Goal: Task Accomplishment & Management: Manage account settings

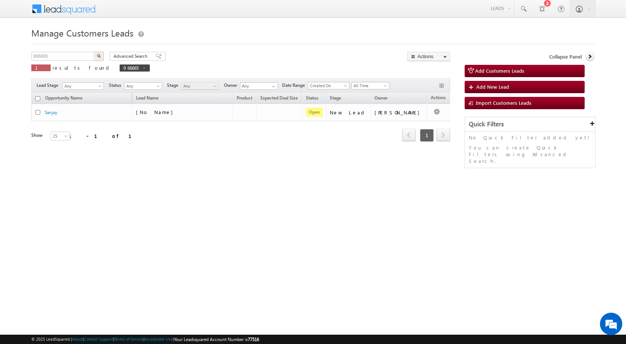
click at [9, 56] on body "Menu [PERSON_NAME] sitar a7@ks erve." at bounding box center [313, 105] width 626 height 211
type input "954346"
click at [101, 55] on button "button" at bounding box center [99, 56] width 10 height 9
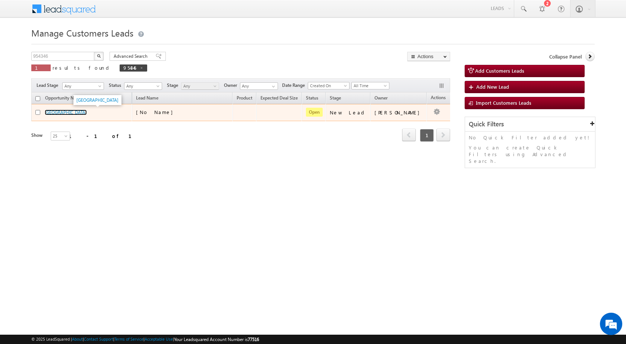
click at [48, 113] on link "[GEOGRAPHIC_DATA]" at bounding box center [66, 113] width 42 height 6
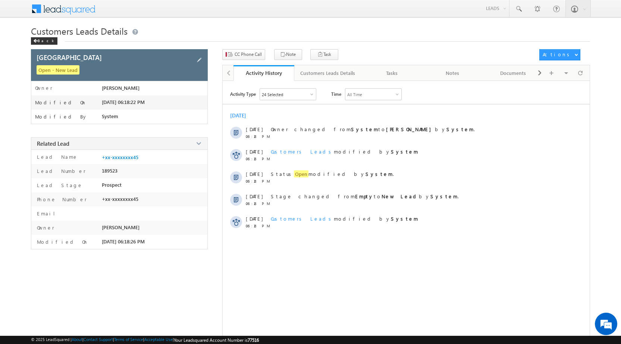
click at [202, 69] on div "Open - New Lead" at bounding box center [120, 70] width 167 height 10
click at [202, 63] on span at bounding box center [199, 60] width 8 height 8
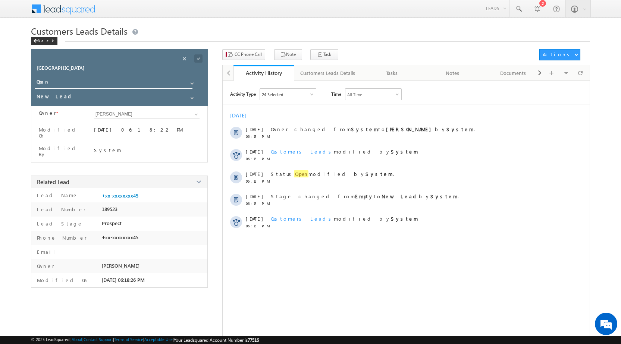
drag, startPoint x: 97, startPoint y: 70, endPoint x: 28, endPoint y: 69, distance: 68.6
click at [28, 69] on body "Menu Rubi Yadav sitar a7@ks erve. co.in" at bounding box center [310, 176] width 621 height 353
paste input "Dhirender Solank"
type input "Dhirender Solanki"
click at [199, 57] on span at bounding box center [198, 58] width 8 height 8
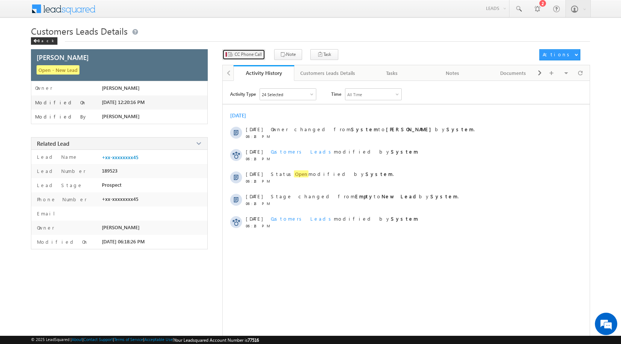
click at [240, 53] on span "CC Phone Call" at bounding box center [247, 54] width 27 height 7
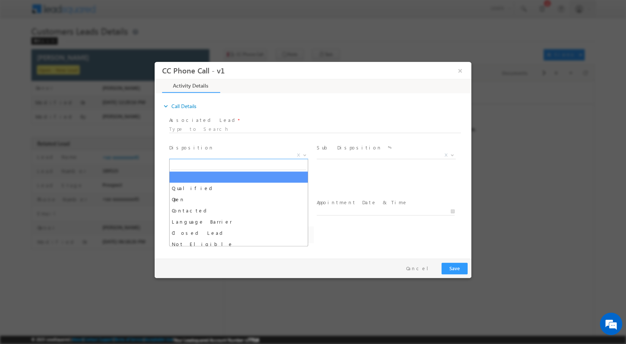
click at [305, 154] on b at bounding box center [305, 154] width 4 height 3
click at [304, 156] on span at bounding box center [303, 155] width 7 height 10
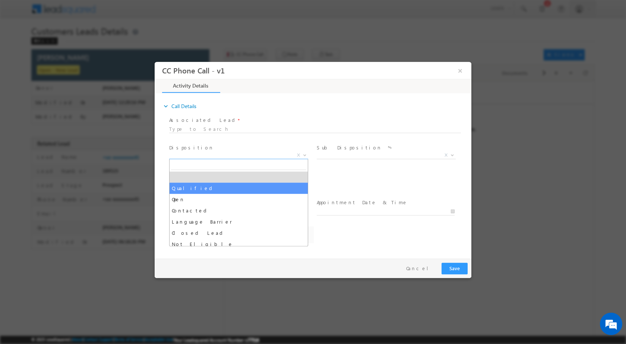
select select "Qualified"
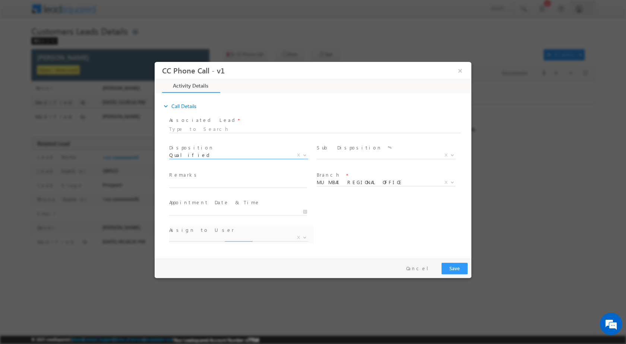
select select "Rose.Shyse+sgrl@leadsquared.com"
click at [451, 154] on b at bounding box center [452, 154] width 4 height 3
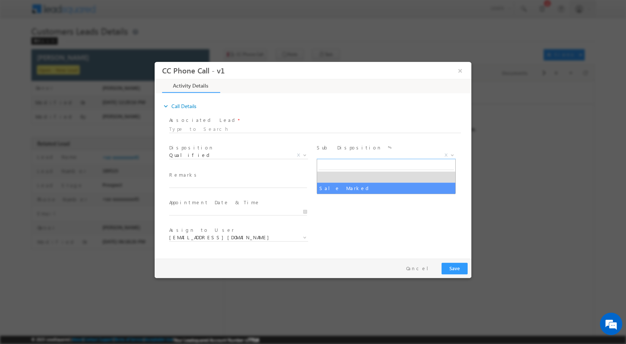
select select "Sale Marked"
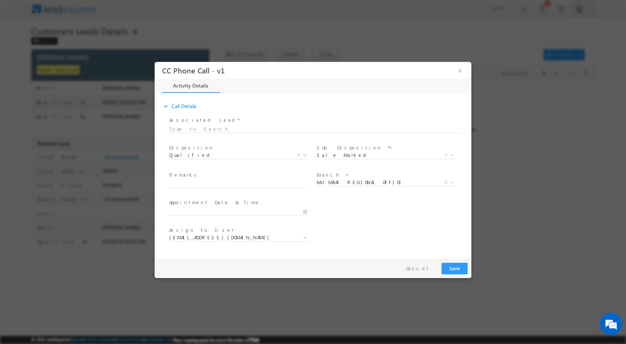
click at [309, 210] on div at bounding box center [241, 210] width 145 height 9
click at [302, 211] on input "10/08/2025 12:17 PM" at bounding box center [238, 211] width 138 height 7
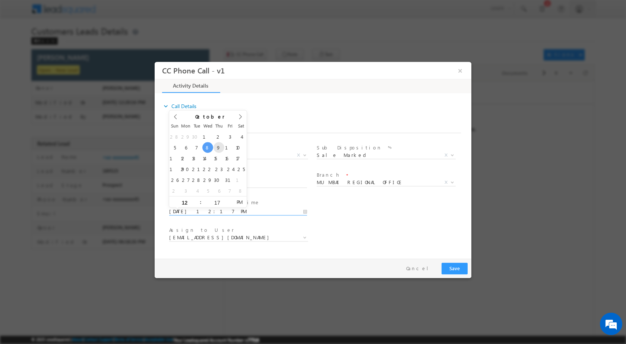
type input "10/09/2025 12:17 PM"
type input "11"
type input "10/09/2025 11:17 PM"
click at [218, 201] on input "17" at bounding box center [217, 202] width 31 height 5
type input "00"
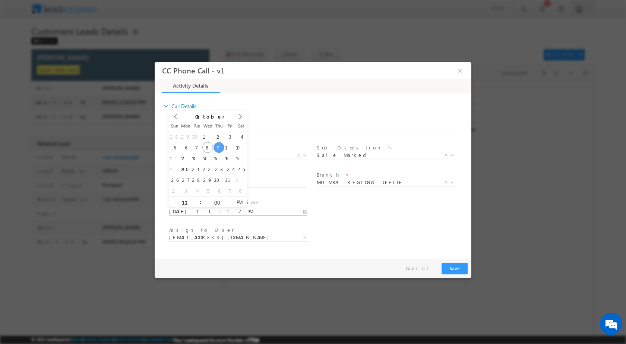
type input "10/09/2025 11:00 AM"
drag, startPoint x: 237, startPoint y: 203, endPoint x: 266, endPoint y: 212, distance: 30.8
click at [238, 203] on span "AM" at bounding box center [240, 201] width 14 height 11
click at [369, 213] on div "User Branch * Appointment Date & Time * 10/09/2025 11:00 AM" at bounding box center [320, 211] width 304 height 28
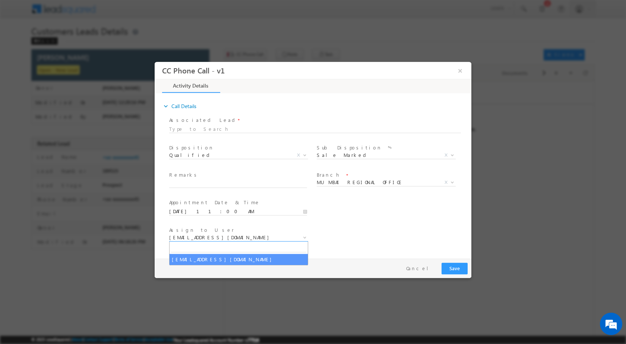
click at [304, 237] on b at bounding box center [305, 237] width 4 height 3
type input "rana.singh@sgrlimited.in"
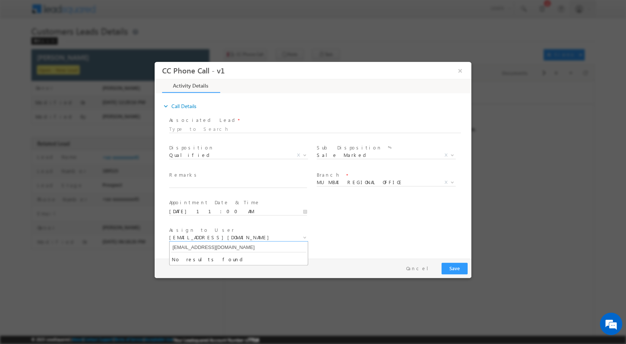
click at [240, 247] on input "rana.singh@sgrlimited.in" at bounding box center [238, 247] width 135 height 9
click at [344, 241] on div "Assign to User * Rose.Shyse+sgrl@leadsquared.com Rose.Shyse+sgrl@leadsquared.com" at bounding box center [320, 238] width 304 height 28
click at [451, 178] on span at bounding box center [451, 182] width 7 height 10
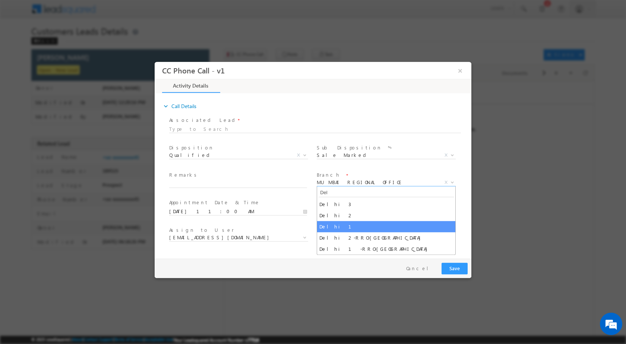
type input "Del"
select select "Delhi 1"
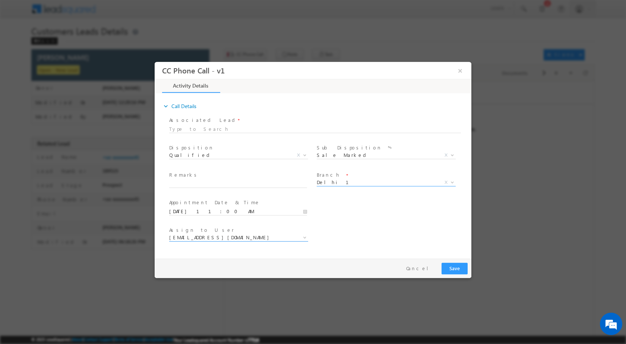
click at [296, 237] on div "Assign to User * Rose.Shyse+sgrl@leadsquared.com Rose.Shyse+sgrl@leadsquared.com" at bounding box center [242, 238] width 148 height 28
select select "dharm.yadav@sgrlimited.in"
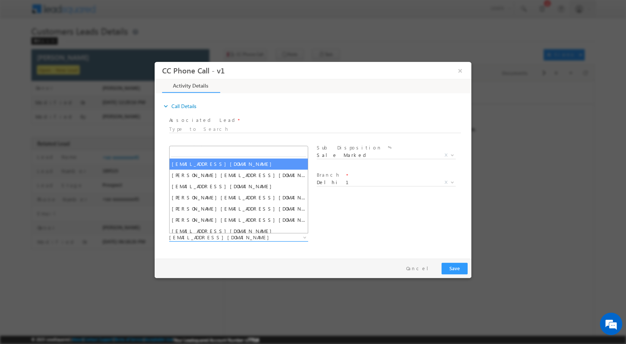
click at [301, 235] on span at bounding box center [303, 237] width 7 height 10
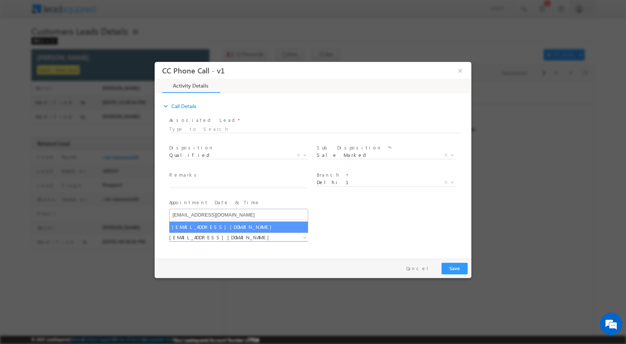
type input "rana.singh@sgrlimited.in"
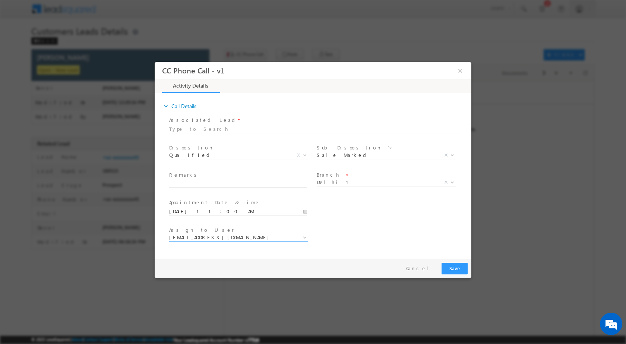
select select "rana.singh@sgrlimited.in"
click at [239, 184] on input "text" at bounding box center [238, 183] width 138 height 7
paste input "08/10-Customer name is Dhirender Solanki Customer age is 43 yrs Loan From IIFL …"
type input "08/10-Customer name is Dhirender Solanki Customer age is 43 yrs Loan From IIFL …"
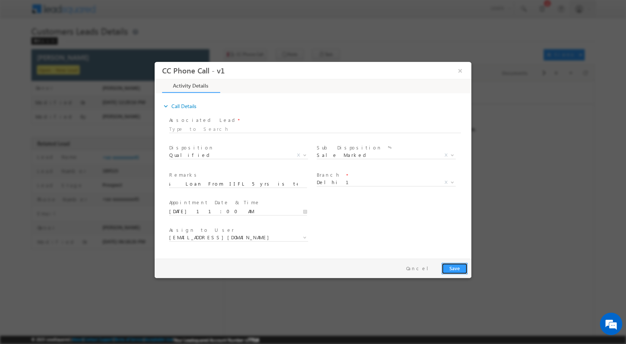
click at [462, 270] on button "Save" at bounding box center [455, 268] width 26 height 12
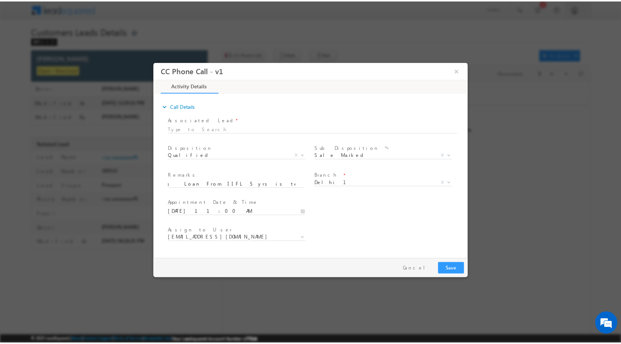
scroll to position [0, 0]
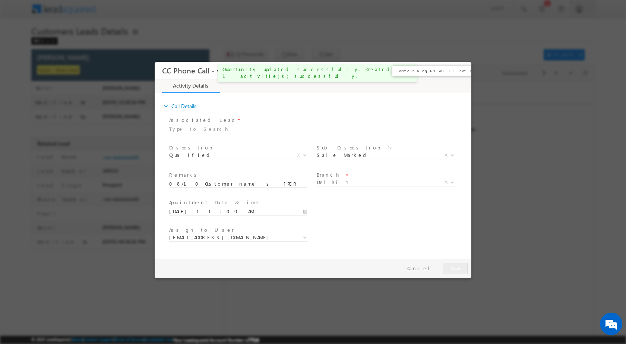
click at [461, 73] on button "×" at bounding box center [460, 70] width 13 height 14
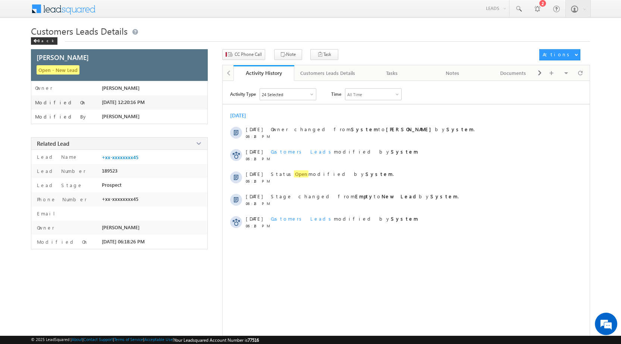
drag, startPoint x: 43, startPoint y: 39, endPoint x: 61, endPoint y: 48, distance: 20.5
click at [42, 39] on div "Back" at bounding box center [44, 40] width 26 height 7
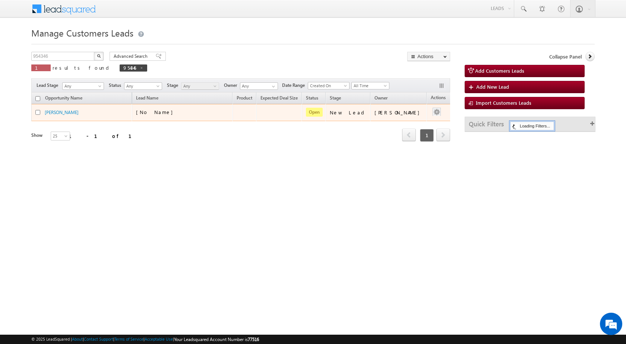
click at [431, 111] on div at bounding box center [437, 113] width 12 height 10
click at [403, 119] on link "Edit" at bounding box center [421, 121] width 37 height 9
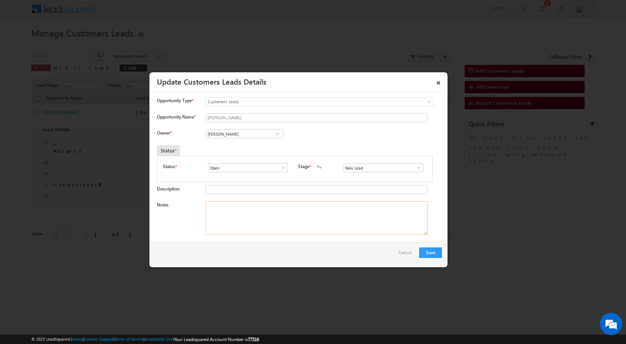
click at [292, 214] on textarea "Notes" at bounding box center [317, 218] width 222 height 34
paste textarea "08/10-Customer name is Dhirender Solanki Customer age is 43 yrs Loan From IIFL …"
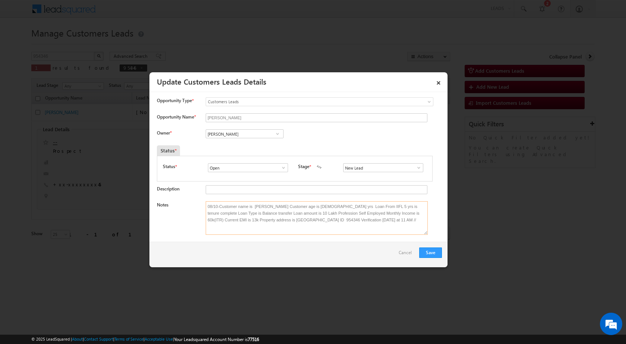
type textarea "08/10-Customer name is Dhirender Solanki Customer age is 43 yrs Loan From IIFL …"
click at [276, 133] on span at bounding box center [277, 134] width 7 height 6
click at [256, 174] on span "rana.singh@sgrlimited.in" at bounding box center [242, 175] width 67 height 6
type input "Rana Sangram Singh"
click at [427, 251] on button "Save" at bounding box center [430, 252] width 23 height 10
